Goal: Task Accomplishment & Management: Manage account settings

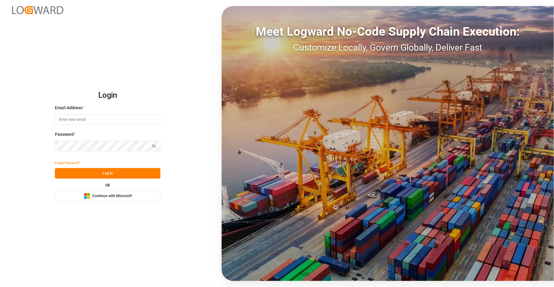
click at [146, 197] on button "Microsoft Logo Continue with Microsoft" at bounding box center [107, 195] width 105 height 11
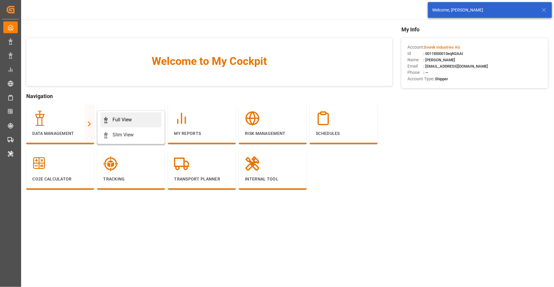
click at [113, 120] on div "Full View" at bounding box center [121, 119] width 19 height 7
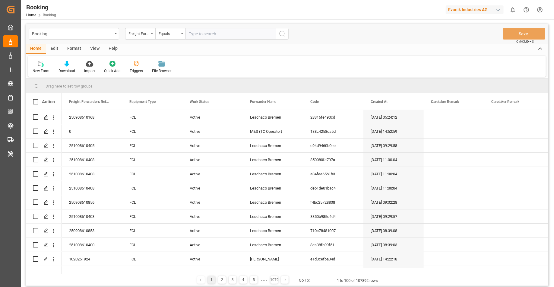
click at [78, 50] on div "Format" at bounding box center [74, 49] width 23 height 10
click at [51, 66] on div "Filter Rows" at bounding box center [41, 66] width 27 height 13
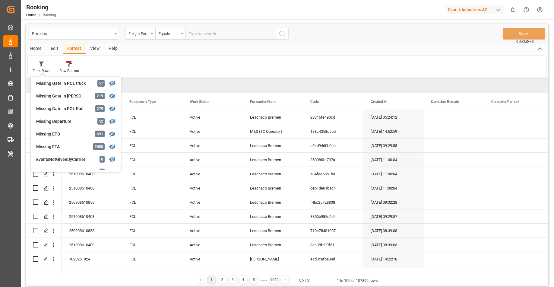
scroll to position [122, 0]
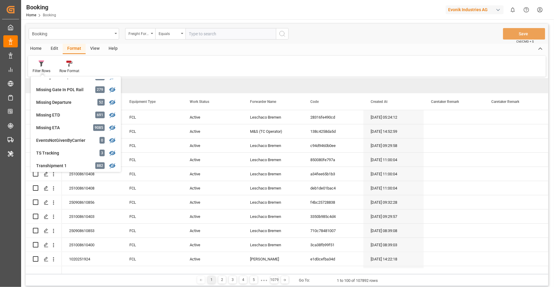
click at [212, 63] on div "Filter Rows GHM Tracking 2913 Karl gross 0 Evonik3rdParty 0 Business Line to be…" at bounding box center [286, 66] width 517 height 21
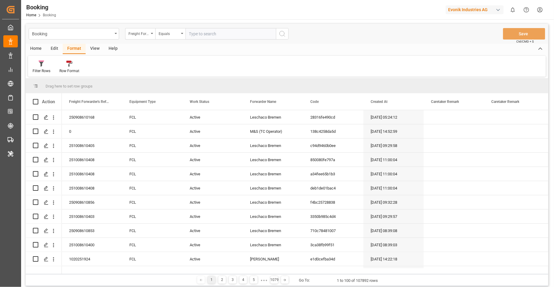
click at [57, 50] on div "Edit" at bounding box center [54, 49] width 17 height 10
click at [128, 64] on icon at bounding box center [126, 64] width 8 height 6
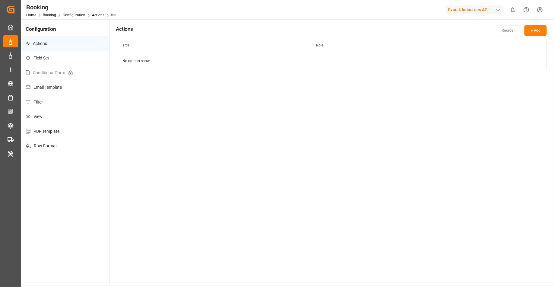
click at [63, 107] on p "Filter" at bounding box center [65, 102] width 88 height 15
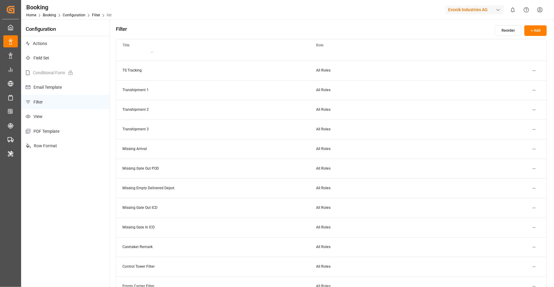
scroll to position [155, 0]
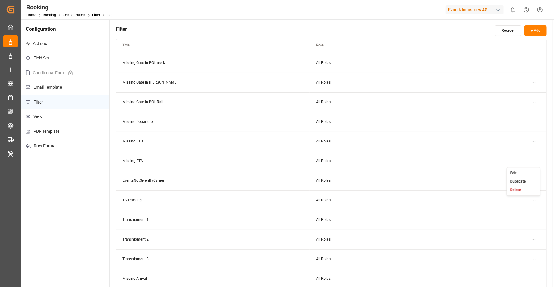
click at [537, 161] on html "Created by potrace 1.15, written by Peter Selinger 2001-2017 Created by potrace…" at bounding box center [277, 143] width 554 height 287
click at [510, 171] on small "Edit" at bounding box center [513, 173] width 6 height 4
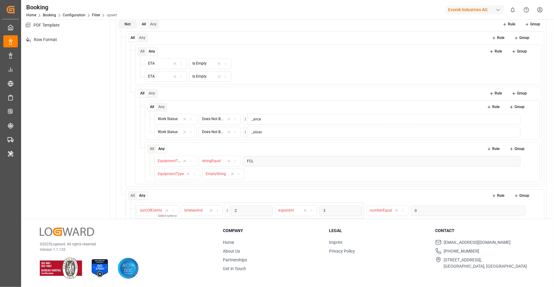
scroll to position [52, 0]
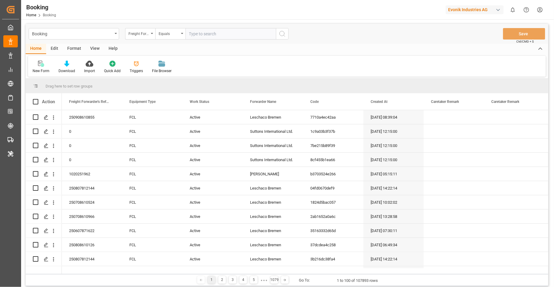
click at [80, 49] on div "Format" at bounding box center [74, 49] width 23 height 10
click at [35, 67] on div "Filter Rows" at bounding box center [41, 66] width 27 height 13
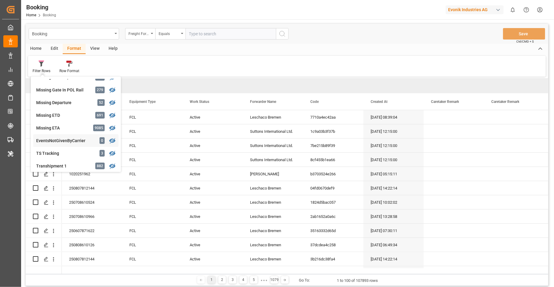
scroll to position [133, 0]
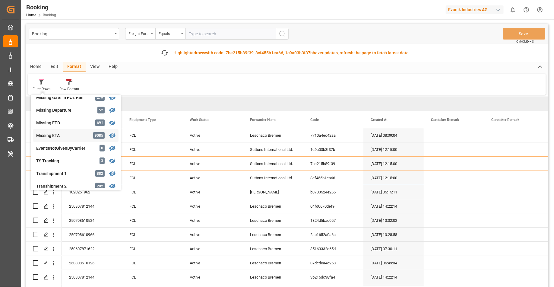
click at [76, 139] on div "Booking Freight Forwarder's Reference No. Equals Save Ctrl/CMD + S Fetch latest…" at bounding box center [287, 164] width 522 height 280
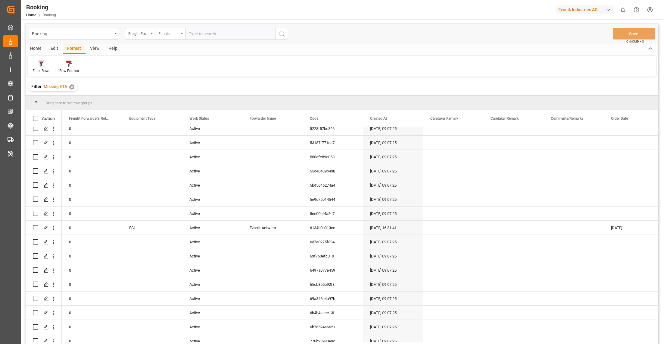
click at [40, 60] on div at bounding box center [42, 63] width 18 height 6
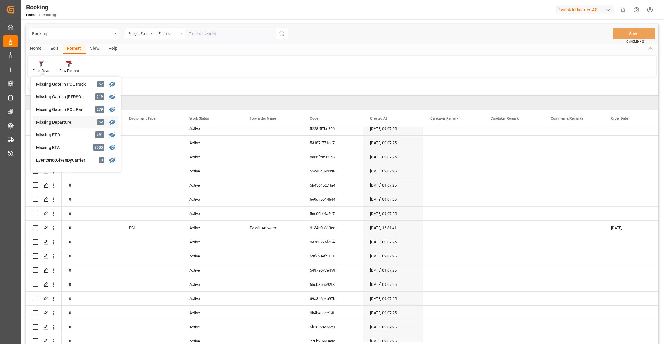
scroll to position [104, 0]
click at [553, 8] on div "Evonik Industries AG" at bounding box center [585, 9] width 58 height 9
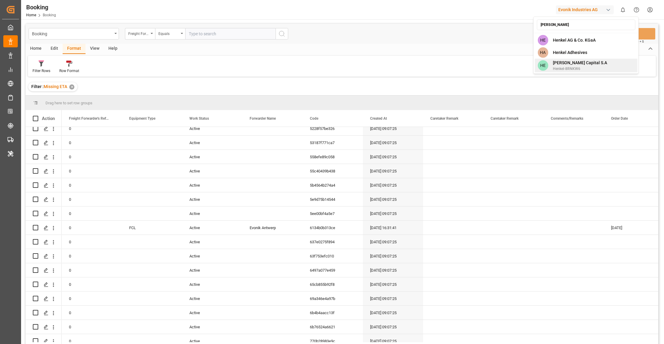
type input "[PERSON_NAME]"
click at [553, 63] on span "[PERSON_NAME] Capital S.A" at bounding box center [580, 63] width 54 height 6
